Goal: Use online tool/utility: Utilize a website feature to perform a specific function

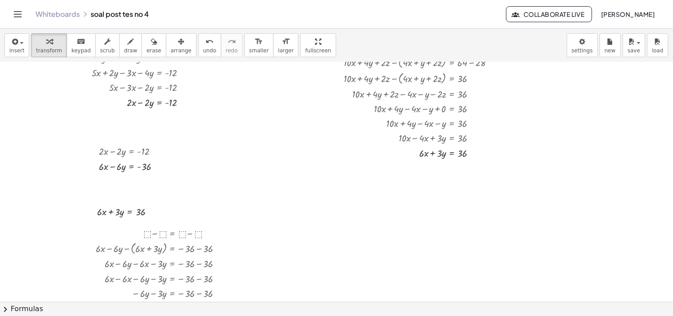
scroll to position [254, 0]
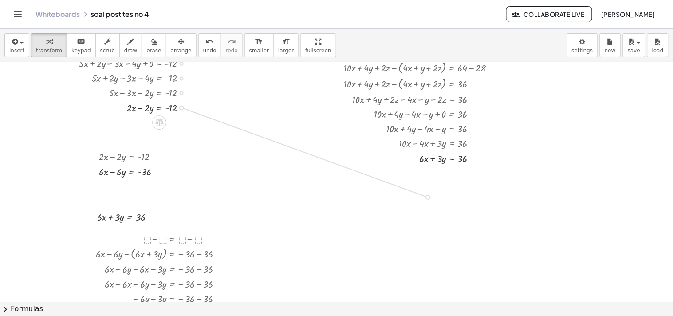
click at [424, 196] on div at bounding box center [336, 167] width 673 height 719
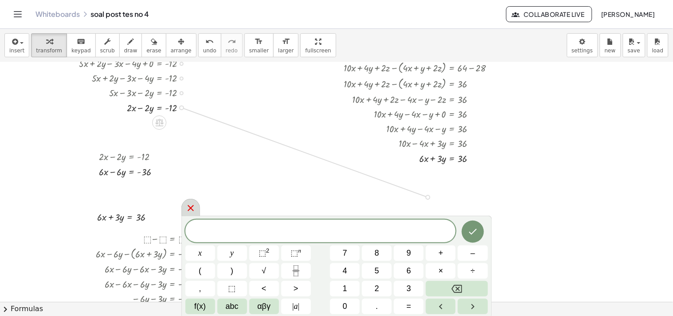
click at [195, 206] on icon at bounding box center [191, 208] width 11 height 11
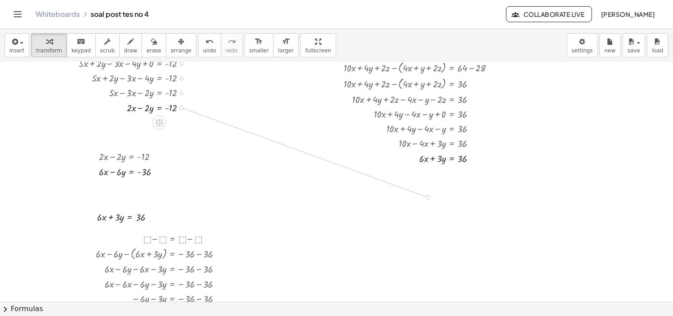
click at [428, 198] on div at bounding box center [336, 167] width 673 height 719
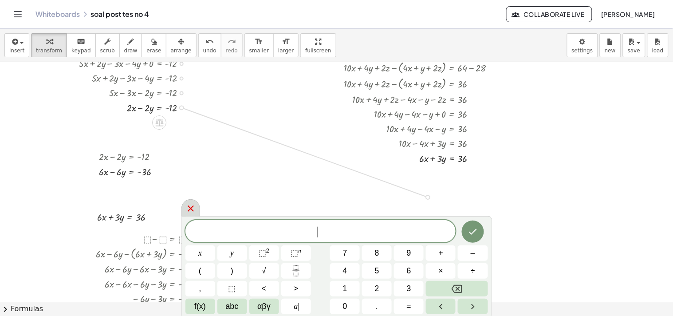
click at [185, 209] on div at bounding box center [191, 207] width 19 height 17
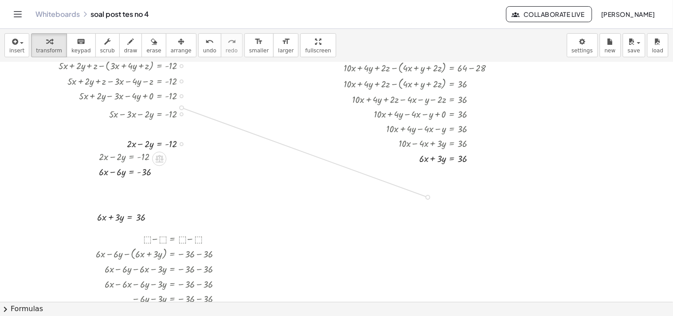
drag, startPoint x: 182, startPoint y: 107, endPoint x: 234, endPoint y: 169, distance: 81.1
click at [234, 169] on div "+ · 5 · x + · 2 · y + z = 32 + · 3 · x + · 4 · y + z = 44 Fix a mistake Transfo…" at bounding box center [336, 167] width 673 height 719
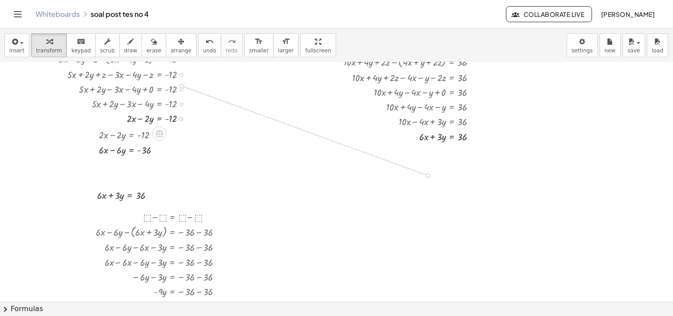
scroll to position [332, 0]
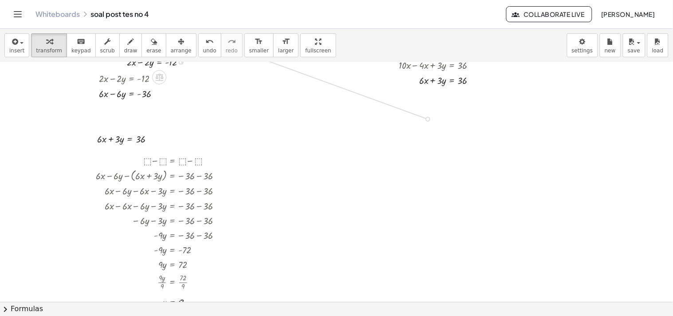
click at [314, 166] on div at bounding box center [336, 89] width 673 height 719
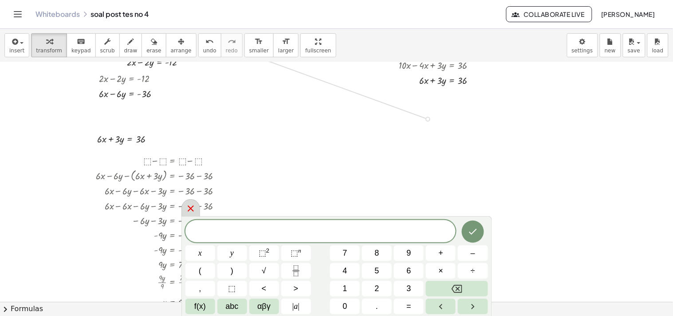
click at [189, 210] on icon at bounding box center [191, 209] width 6 height 6
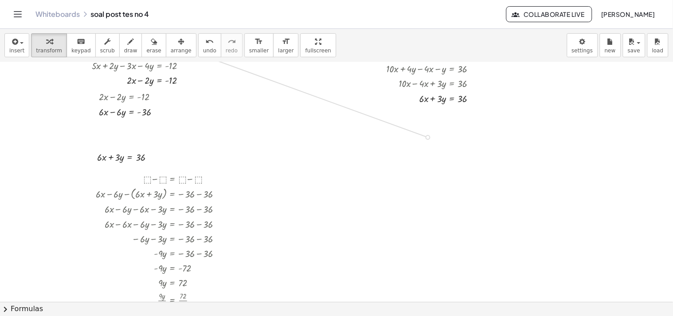
scroll to position [311, 0]
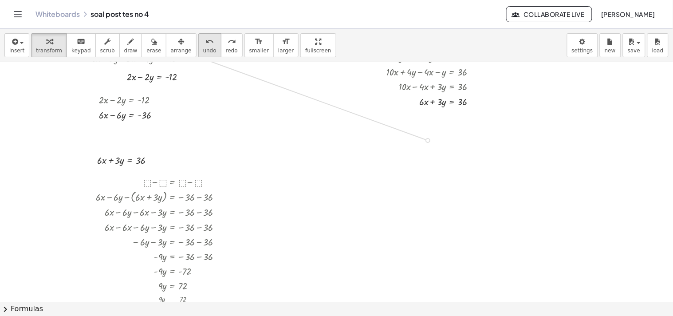
click at [198, 55] on button "undo undo" at bounding box center [209, 45] width 23 height 24
click at [313, 154] on div at bounding box center [336, 110] width 673 height 719
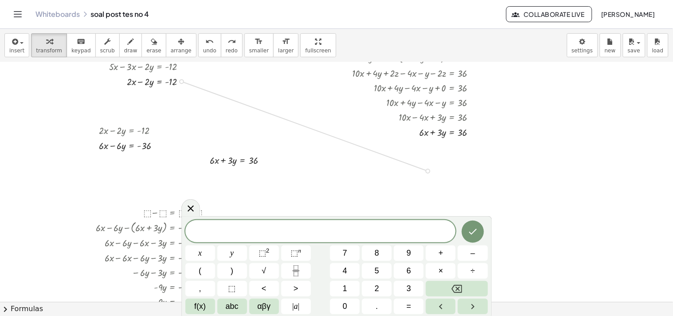
scroll to position [280, 0]
click at [194, 212] on icon at bounding box center [191, 208] width 11 height 11
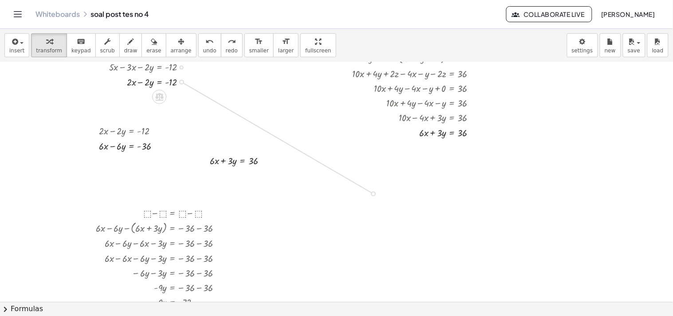
drag, startPoint x: 182, startPoint y: 81, endPoint x: 370, endPoint y: 191, distance: 217.7
click at [370, 191] on div "+ · 5 · x + · 2 · y + z = 32 + · 3 · x + · 4 · y + z = 44 Fix a mistake Transfo…" at bounding box center [336, 141] width 673 height 719
drag, startPoint x: 472, startPoint y: 132, endPoint x: 363, endPoint y: 209, distance: 134.1
click at [363, 209] on div "+ · 5 · x + · 2 · y + z = 32 + · 3 · x + · 4 · y + z = 44 Fix a mistake Transfo…" at bounding box center [336, 141] width 673 height 719
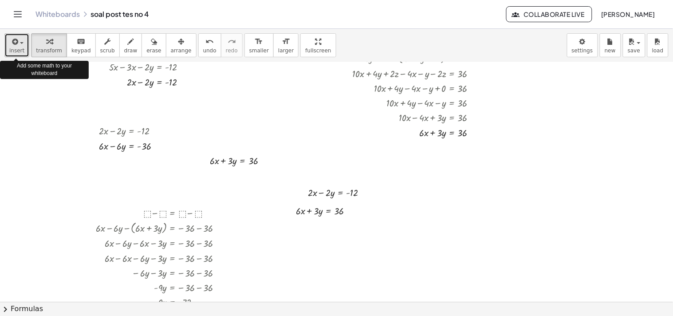
click at [17, 43] on icon "button" at bounding box center [14, 41] width 8 height 11
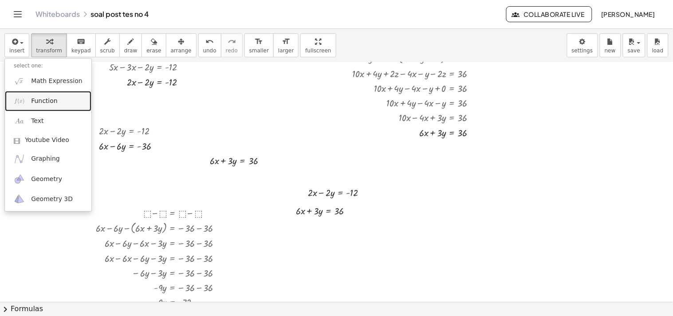
click at [51, 96] on link "Function" at bounding box center [48, 101] width 87 height 20
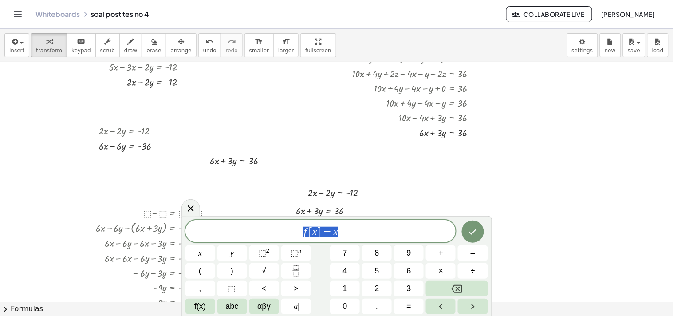
drag, startPoint x: 348, startPoint y: 228, endPoint x: 280, endPoint y: 237, distance: 68.9
click at [280, 237] on span "f [ x ] = x" at bounding box center [321, 232] width 271 height 12
click at [461, 285] on icon "Backspace" at bounding box center [457, 289] width 11 height 11
click at [232, 296] on button "⬚" at bounding box center [233, 289] width 30 height 16
click at [472, 260] on button "–" at bounding box center [473, 253] width 30 height 16
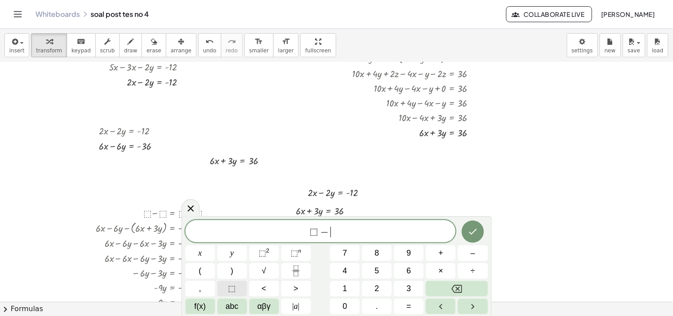
click at [239, 293] on button "⬚" at bounding box center [233, 289] width 30 height 16
click at [415, 304] on button "=" at bounding box center [409, 307] width 30 height 16
click at [234, 283] on span "⬚" at bounding box center [233, 289] width 8 height 12
click at [465, 254] on button "–" at bounding box center [473, 253] width 30 height 16
click at [241, 291] on button "⬚" at bounding box center [233, 289] width 30 height 16
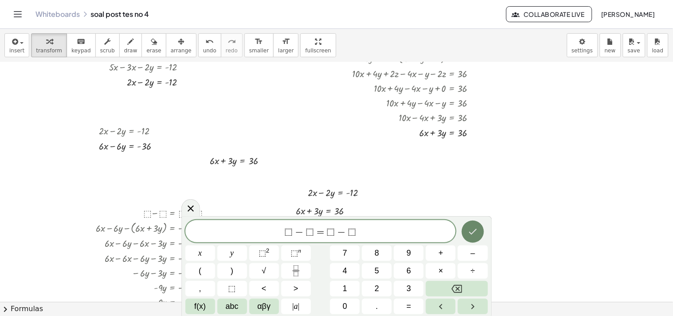
click at [483, 229] on button "Done" at bounding box center [473, 232] width 22 height 22
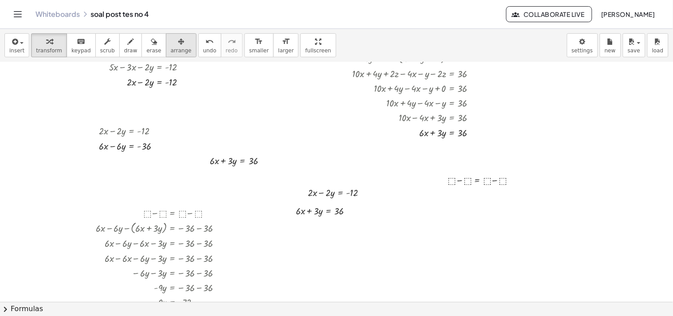
click at [171, 48] on span "arrange" at bounding box center [181, 51] width 21 height 6
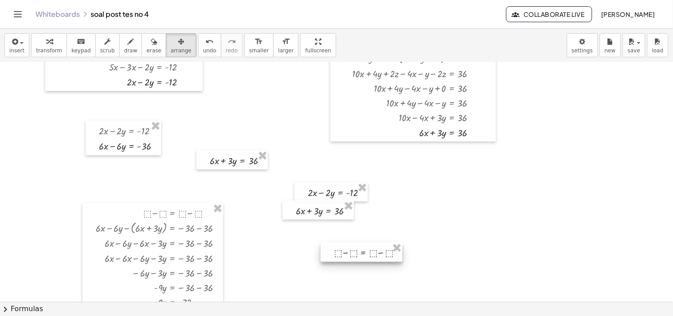
drag, startPoint x: 474, startPoint y: 185, endPoint x: 360, endPoint y: 258, distance: 135.3
click at [360, 258] on div at bounding box center [362, 252] width 82 height 19
drag, startPoint x: 335, startPoint y: 217, endPoint x: 354, endPoint y: 222, distance: 20.2
click at [354, 222] on div at bounding box center [336, 215] width 71 height 19
click at [253, 170] on div at bounding box center [336, 141] width 673 height 719
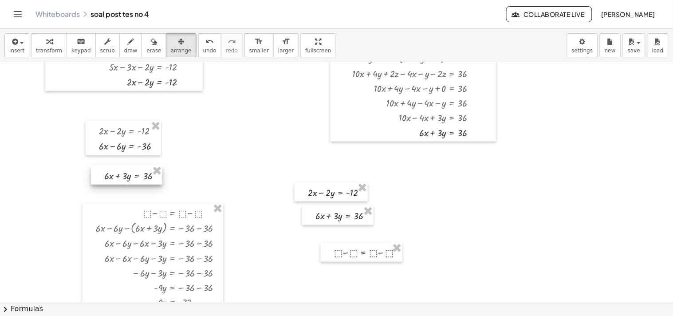
drag, startPoint x: 251, startPoint y: 170, endPoint x: 145, endPoint y: 185, distance: 107.2
click at [145, 185] on div "+ · 5 · x + · 2 · y + z = 32 + · 3 · x + · 4 · y + z = 44 Fix a mistake Transfo…" at bounding box center [336, 141] width 673 height 719
click at [50, 36] on div "button" at bounding box center [49, 41] width 26 height 11
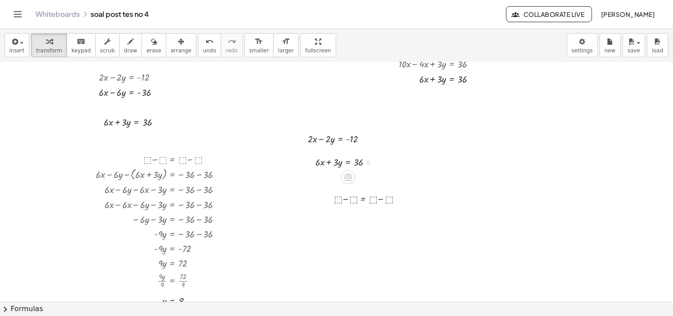
scroll to position [335, 0]
drag, startPoint x: 322, startPoint y: 138, endPoint x: 331, endPoint y: 169, distance: 32.9
drag, startPoint x: 329, startPoint y: 159, endPoint x: 354, endPoint y: 210, distance: 56.2
drag, startPoint x: 352, startPoint y: 136, endPoint x: 373, endPoint y: 212, distance: 79.3
drag, startPoint x: 356, startPoint y: 158, endPoint x: 396, endPoint y: 214, distance: 69.0
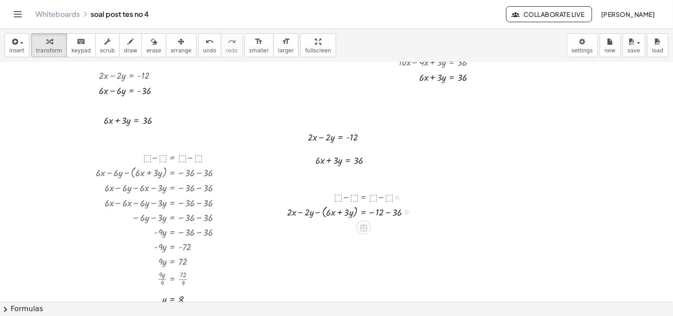
click at [385, 214] on div at bounding box center [353, 212] width 140 height 16
drag, startPoint x: 318, startPoint y: 228, endPoint x: 340, endPoint y: 225, distance: 22.0
drag, startPoint x: 311, startPoint y: 243, endPoint x: 344, endPoint y: 242, distance: 32.9
click at [344, 242] on div at bounding box center [353, 243] width 140 height 15
click at [326, 256] on div at bounding box center [353, 257] width 140 height 15
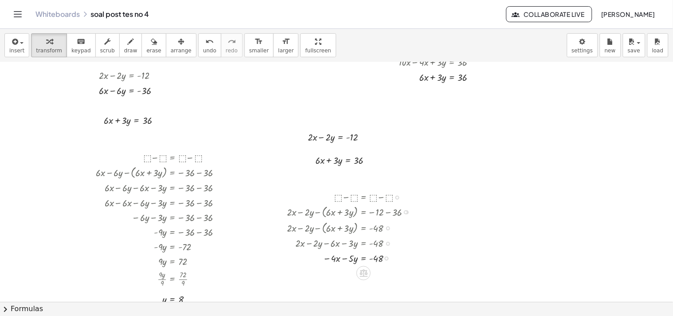
click at [370, 256] on div at bounding box center [353, 257] width 140 height 15
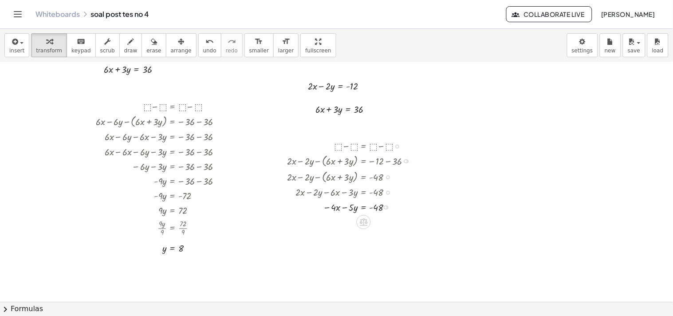
scroll to position [388, 0]
drag, startPoint x: 330, startPoint y: 206, endPoint x: 324, endPoint y: 208, distance: 6.6
click at [324, 208] on div at bounding box center [353, 205] width 140 height 15
drag, startPoint x: 328, startPoint y: 205, endPoint x: 325, endPoint y: 210, distance: 5.4
click at [324, 210] on div at bounding box center [353, 205] width 140 height 15
